Goal: Find specific page/section: Find specific page/section

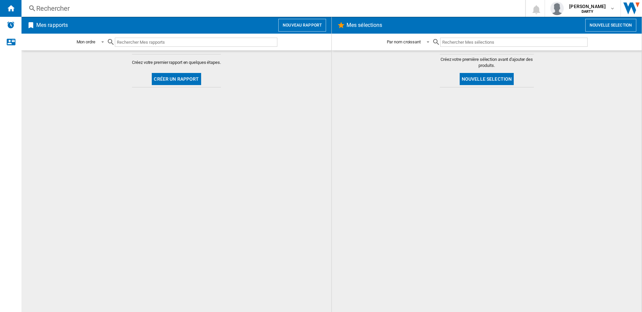
click at [61, 9] on div "Rechercher" at bounding box center [272, 8] width 472 height 9
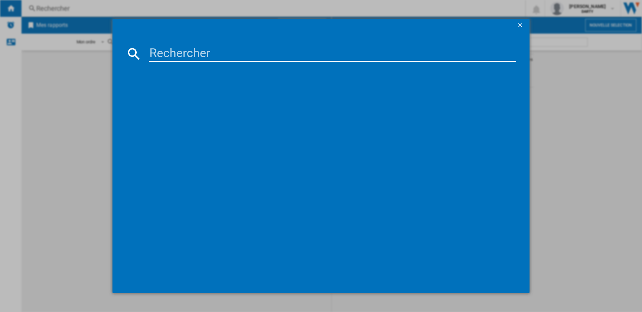
click at [185, 55] on input at bounding box center [333, 54] width 368 height 16
paste input "7778350"
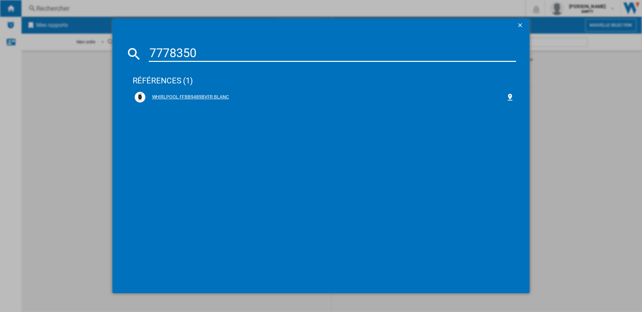
type input "7778350"
click at [171, 98] on div "WHIRLPOOL FFBB9489BVFR BLANC" at bounding box center [325, 97] width 361 height 7
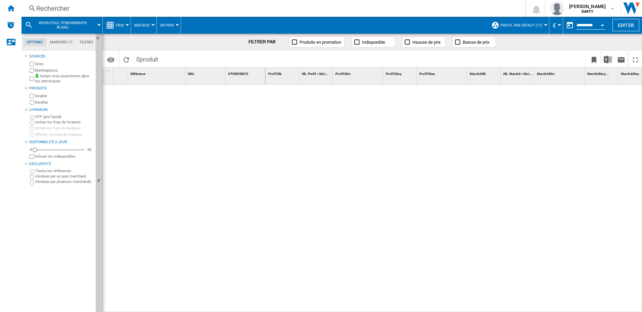
click at [603, 29] on button "Open calendar" at bounding box center [602, 24] width 12 height 12
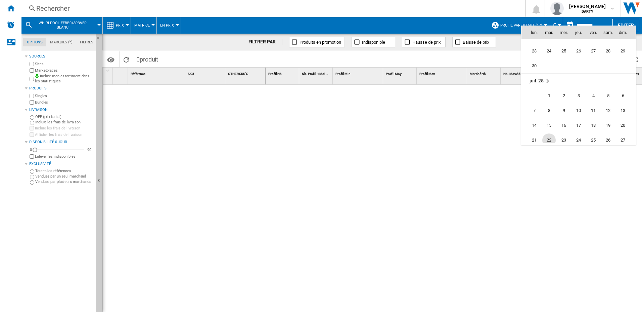
scroll to position [3003, 0]
click at [608, 115] on span "19" at bounding box center [608, 114] width 13 height 13
type input "**********"
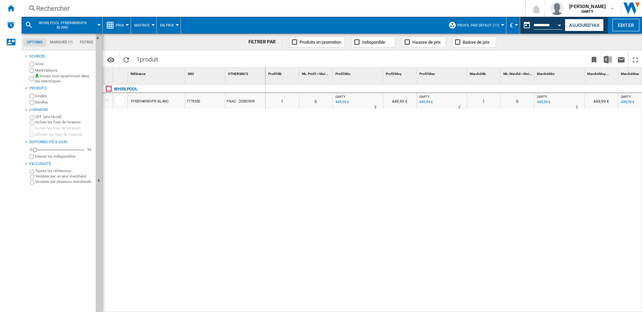
scroll to position [0, 77]
